Goal: Task Accomplishment & Management: Manage account settings

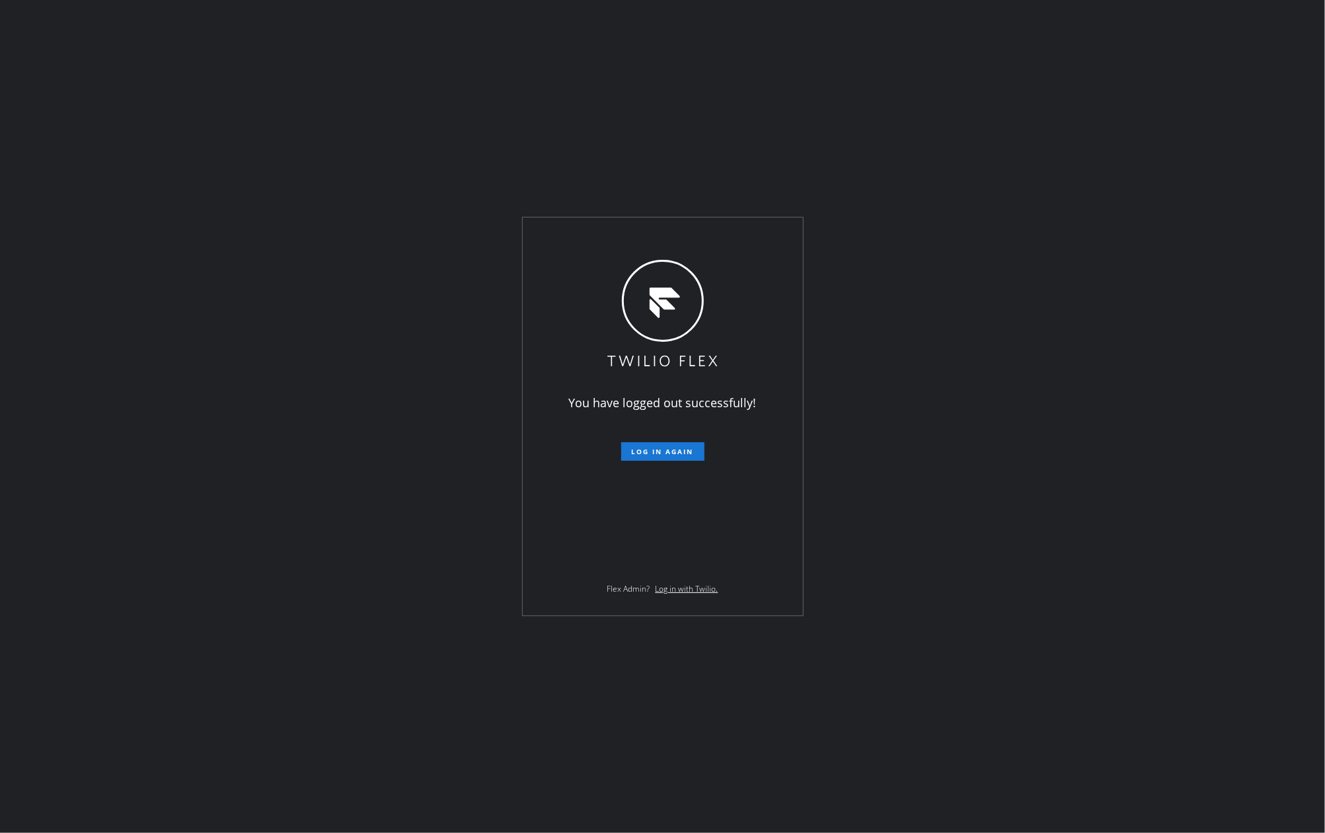
click at [289, 283] on div "You have logged out successfully! Log in again Flex Admin? Log in with Twilio." at bounding box center [662, 416] width 1325 height 833
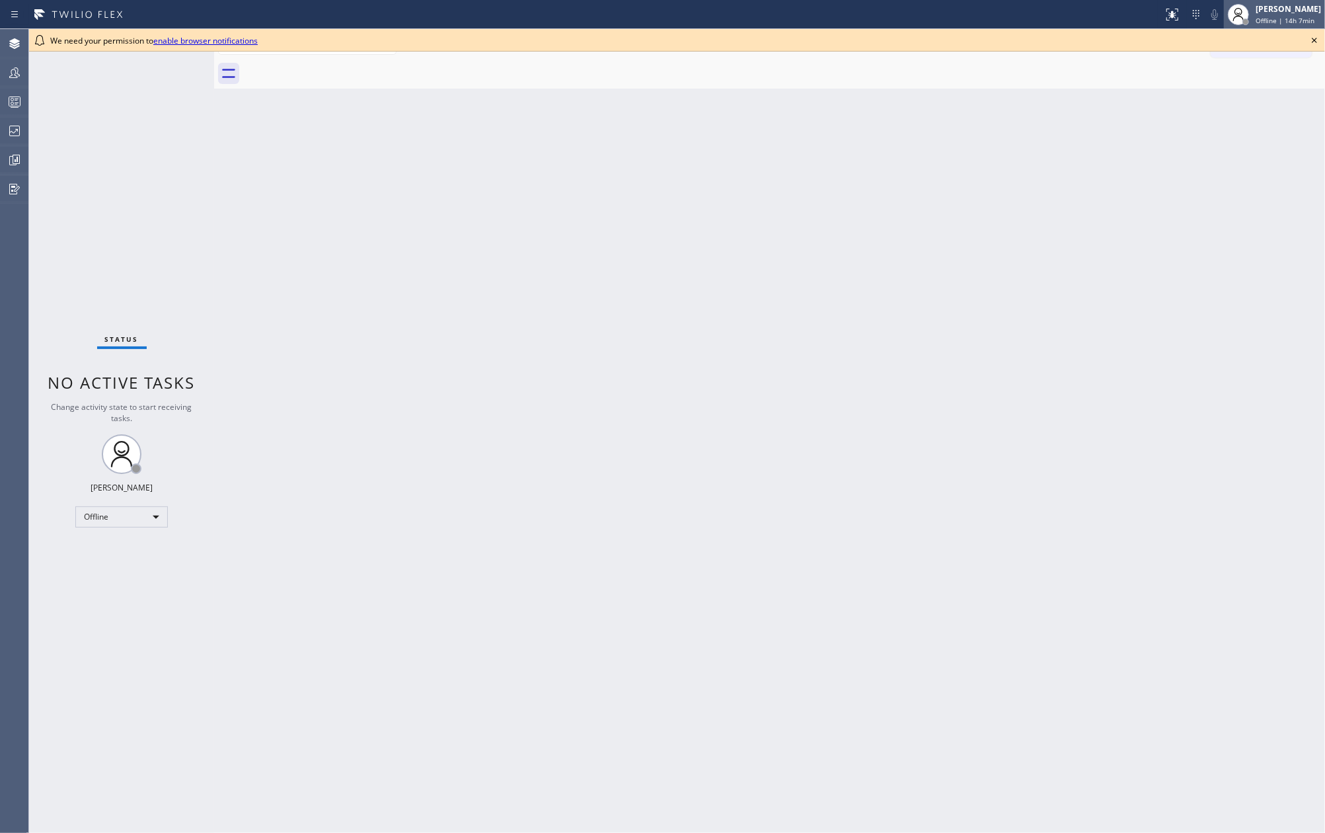
click at [1282, 14] on div "[PERSON_NAME]" at bounding box center [1288, 8] width 65 height 11
click at [1242, 86] on button "Unavailable" at bounding box center [1259, 87] width 132 height 17
click at [1317, 36] on icon at bounding box center [1314, 40] width 16 height 16
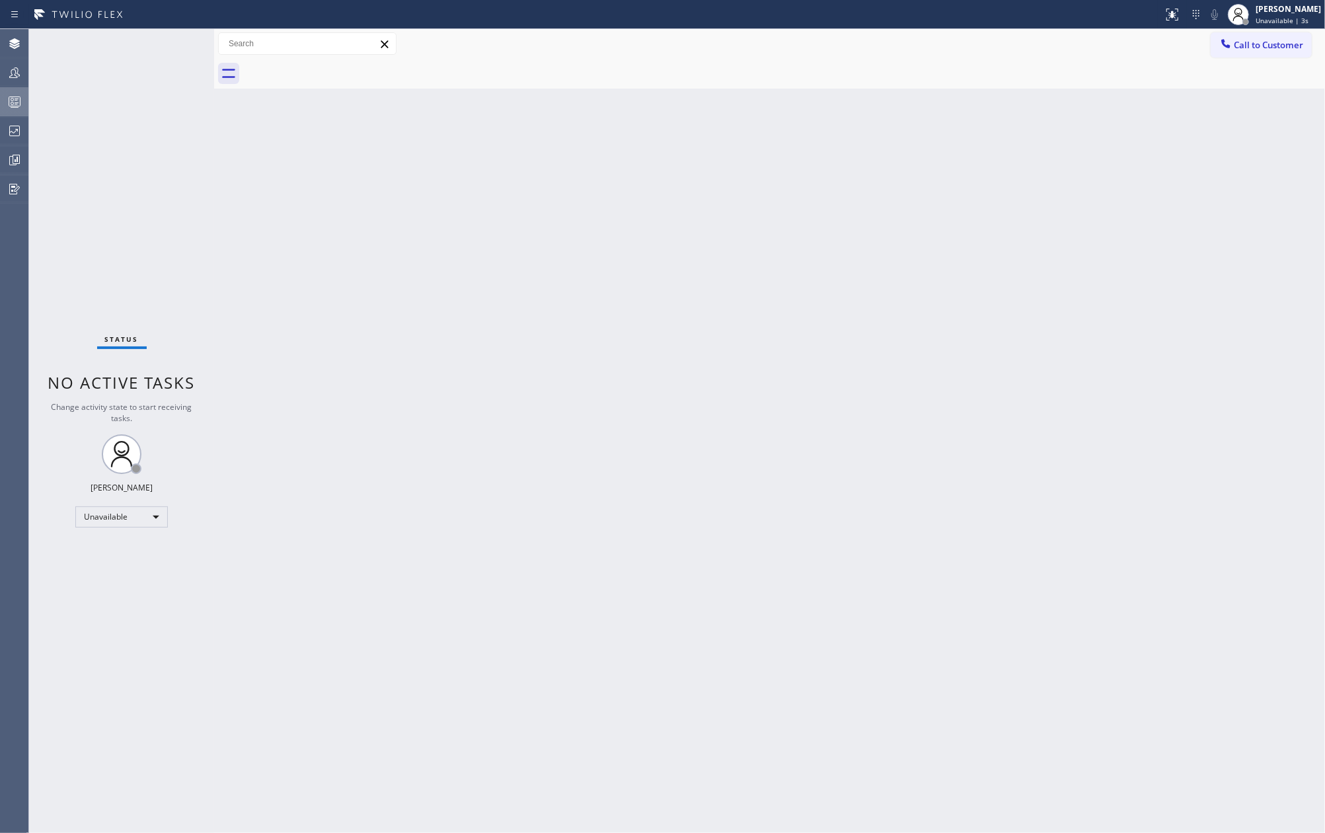
click at [19, 100] on icon at bounding box center [15, 102] width 16 height 16
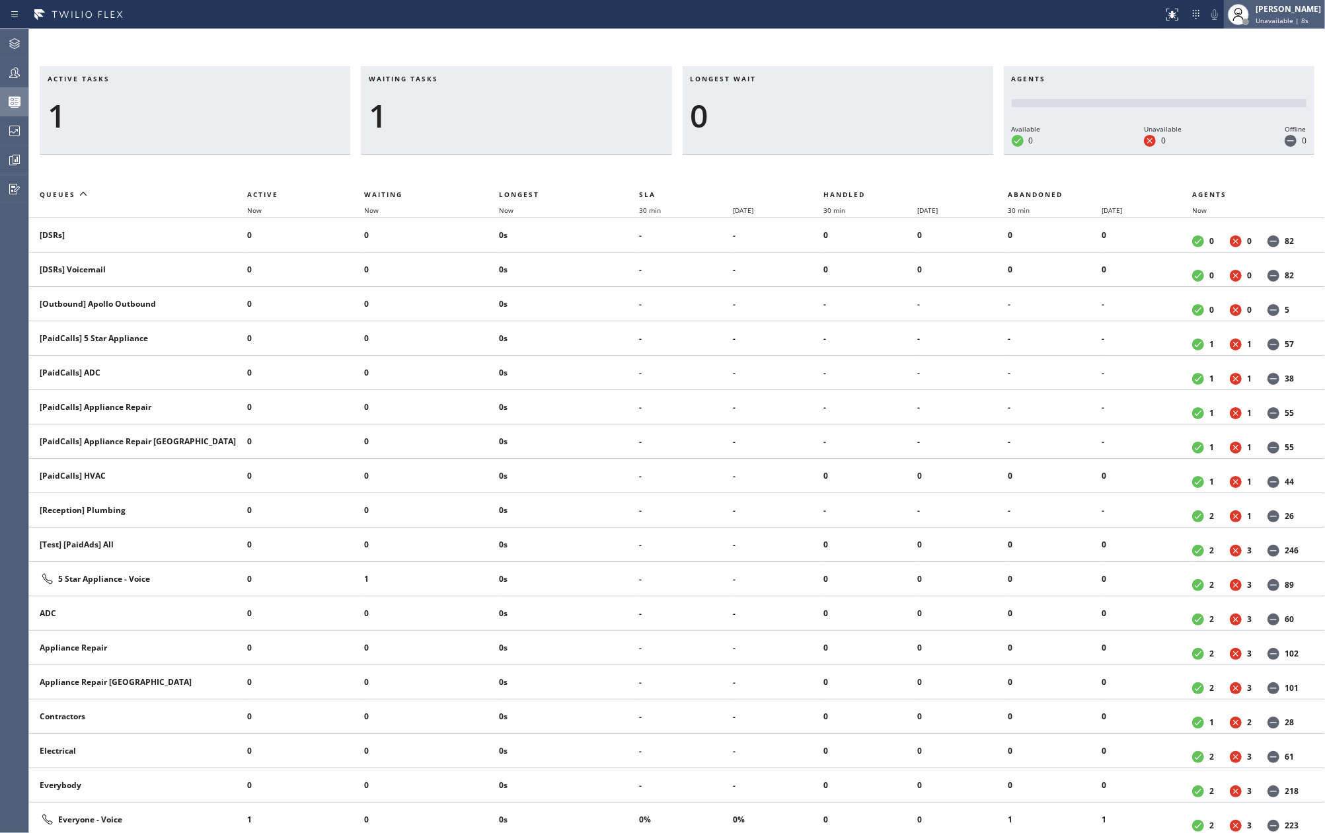
click at [1298, 20] on span "Unavailable | 8s" at bounding box center [1282, 20] width 53 height 9
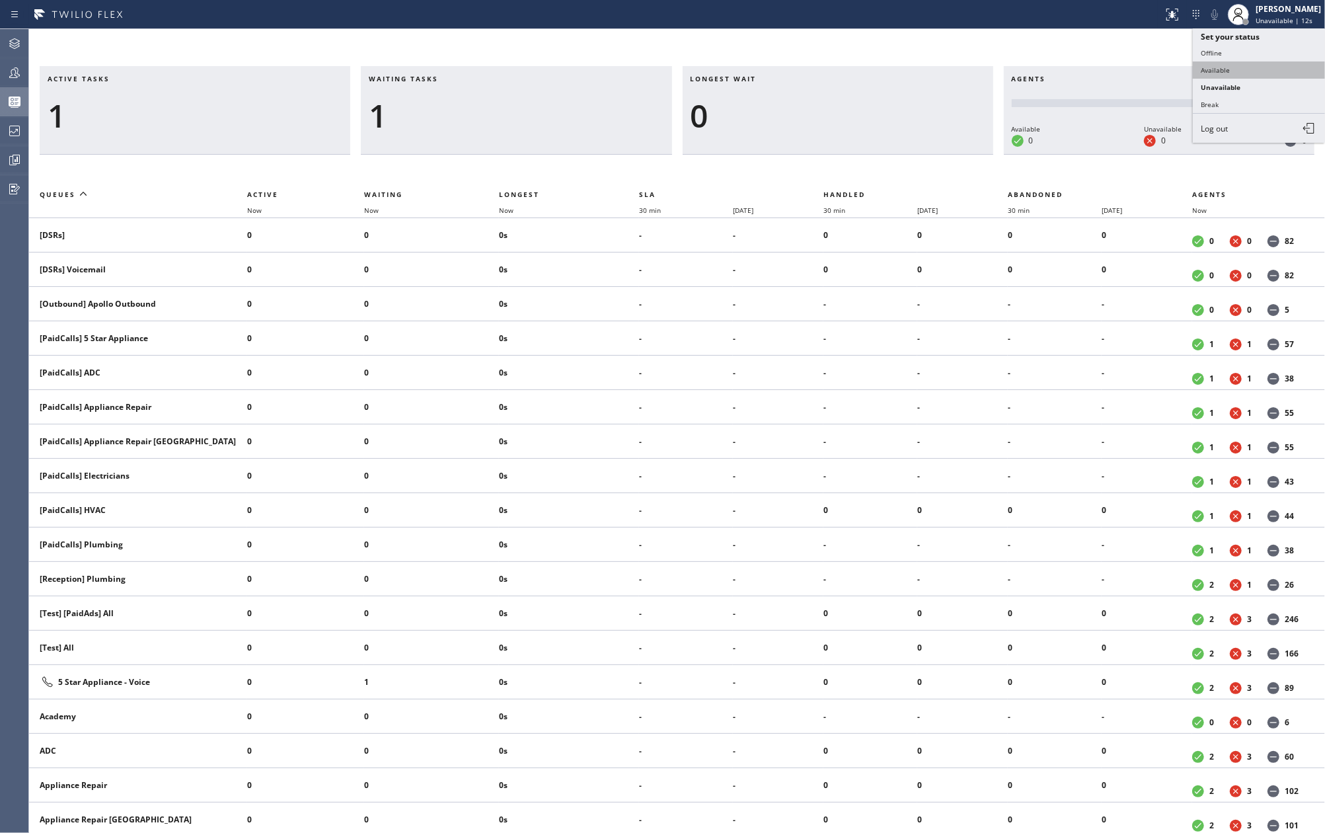
click at [1262, 73] on button "Available" at bounding box center [1259, 69] width 132 height 17
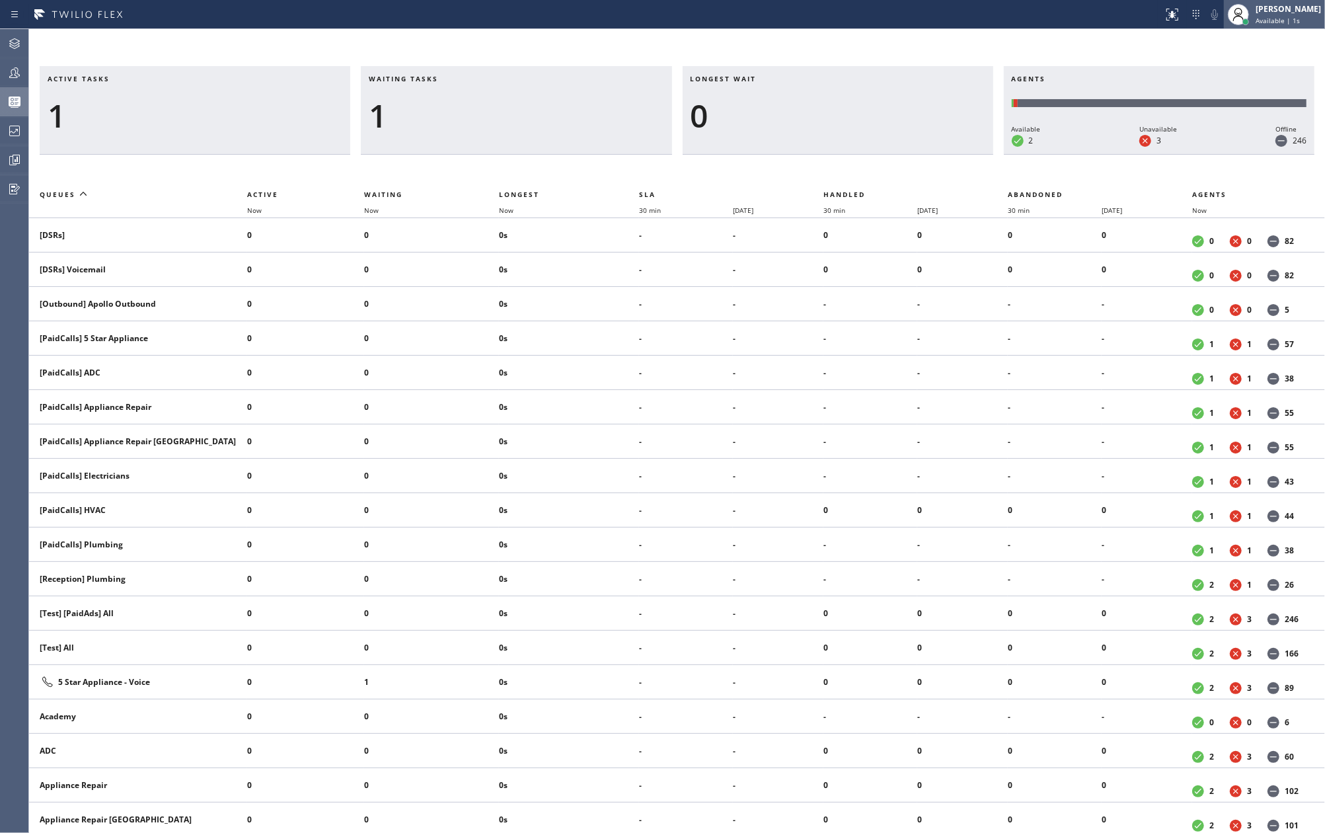
click at [1288, 21] on span "Available | 1s" at bounding box center [1278, 20] width 44 height 9
click at [1264, 85] on button "Unavailable" at bounding box center [1259, 87] width 132 height 17
click at [15, 75] on icon at bounding box center [15, 73] width 16 height 16
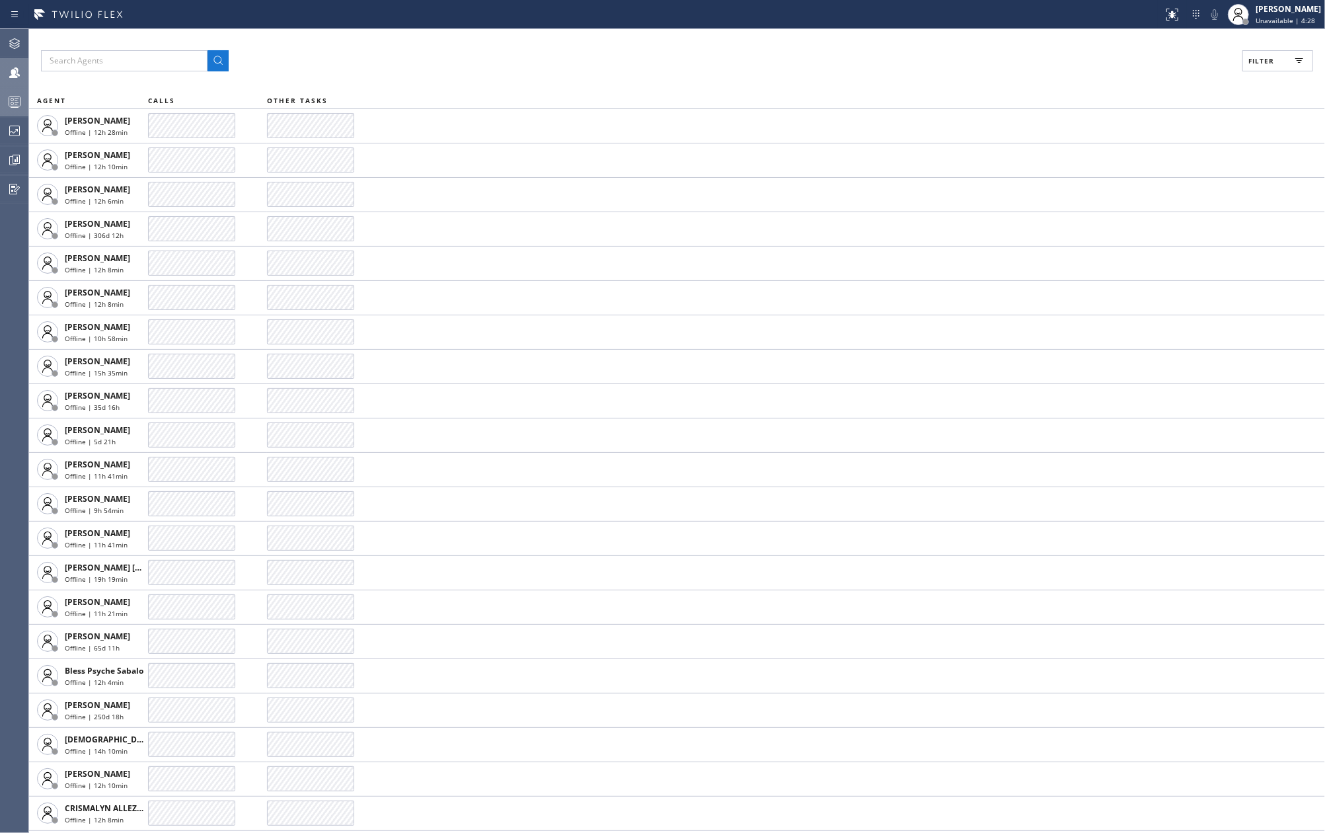
click at [1244, 59] on button "Filter" at bounding box center [1277, 60] width 71 height 21
click at [1132, 156] on input "Available" at bounding box center [1133, 156] width 16 height 16
checkbox input "true"
click at [1242, 75] on span "Apply" at bounding box center [1243, 75] width 27 height 9
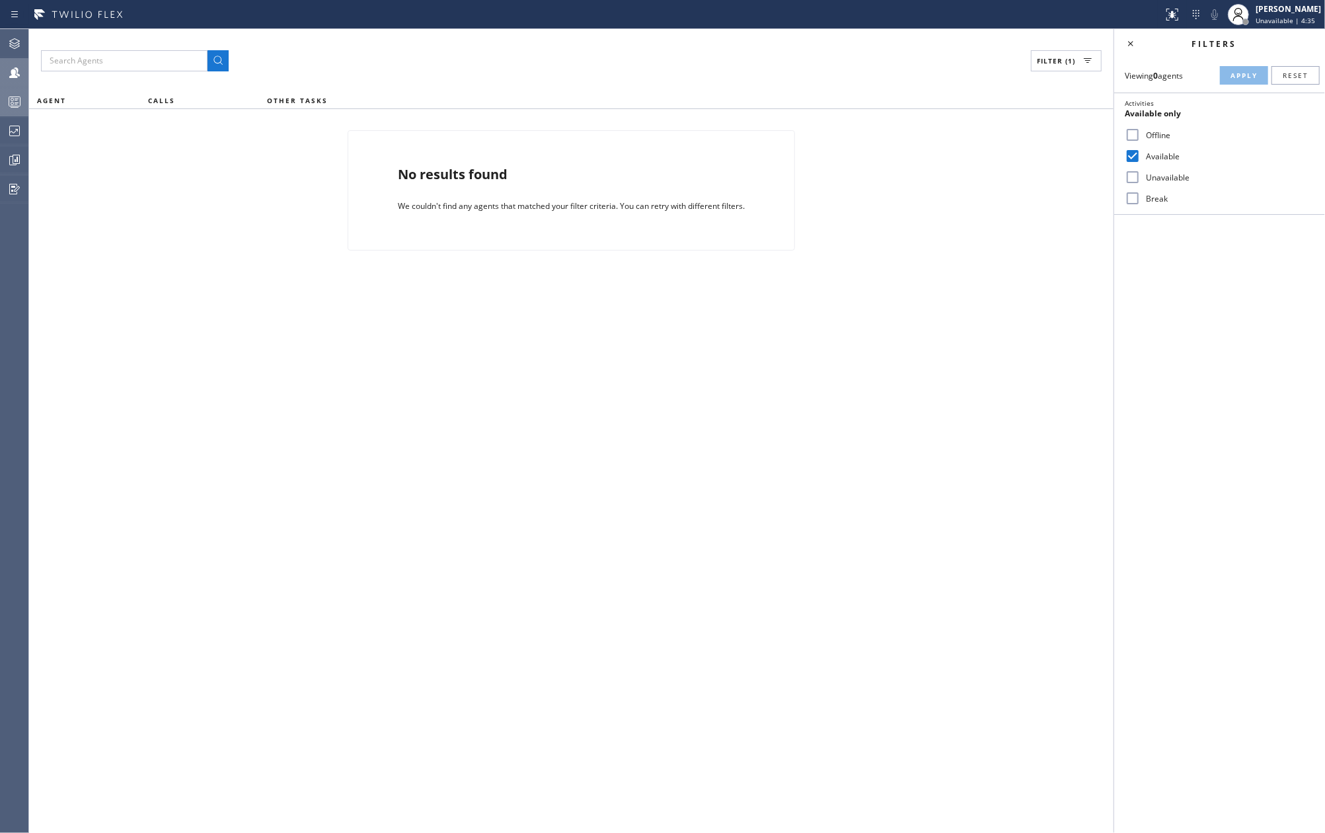
click at [16, 106] on rect at bounding box center [14, 101] width 11 height 9
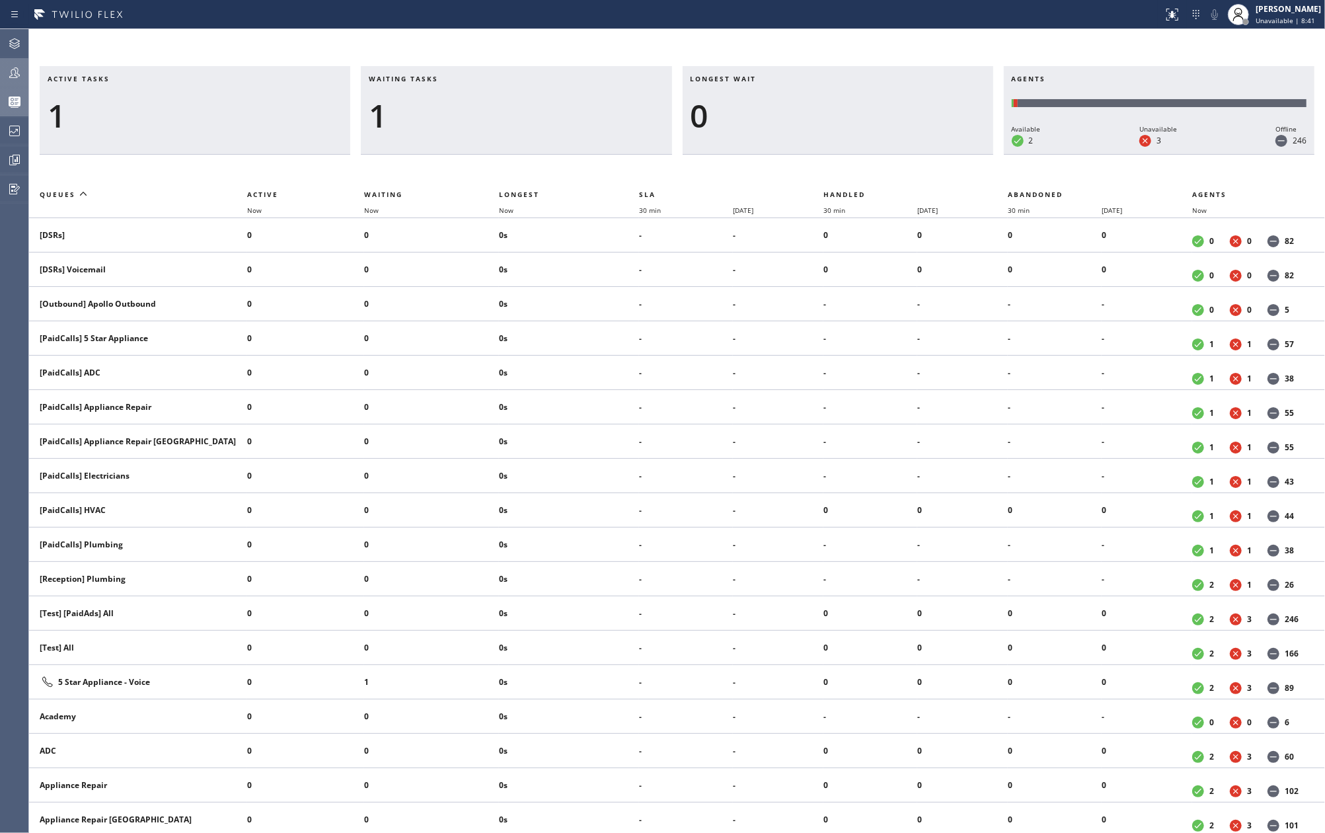
click at [340, 54] on div "Active tasks 1 Waiting tasks 1 Longest wait 0 Agents Available 2 Unavailable 3 …" at bounding box center [677, 431] width 1296 height 804
